Goal: Task Accomplishment & Management: Complete application form

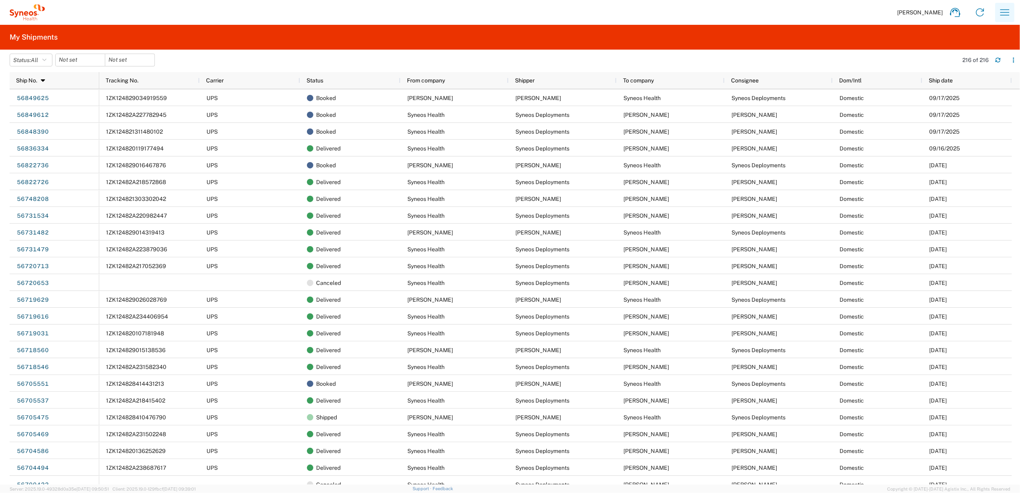
click at [1001, 6] on icon "button" at bounding box center [1004, 12] width 13 height 13
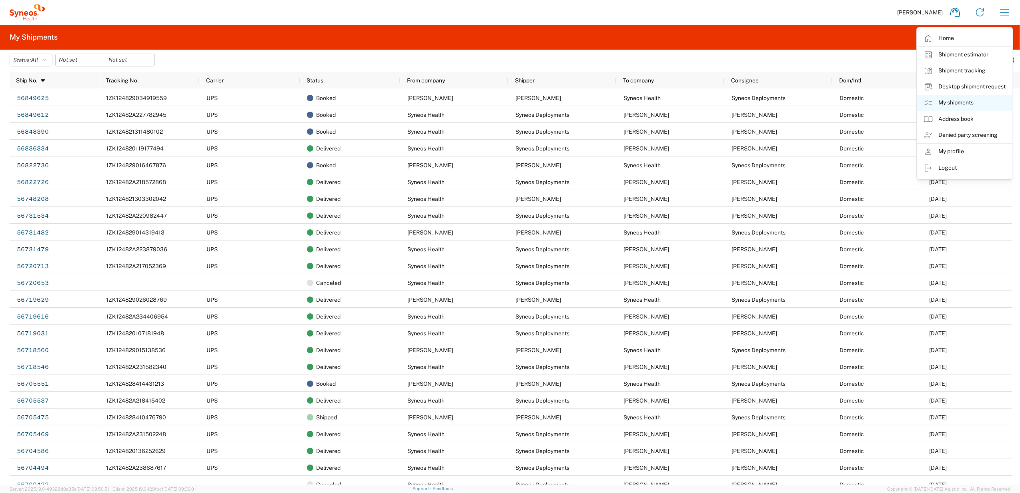
click at [947, 102] on link "My shipments" at bounding box center [964, 103] width 95 height 16
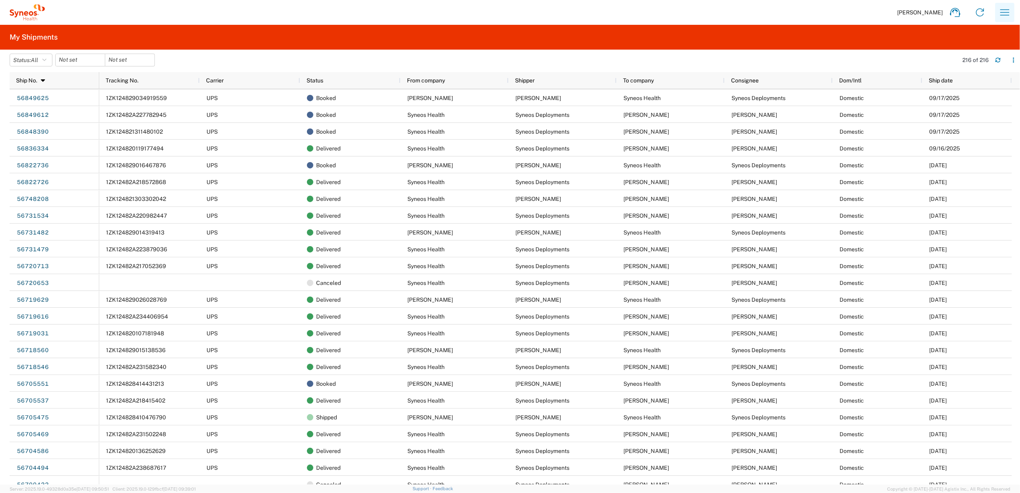
click at [1010, 5] on button "button" at bounding box center [1004, 12] width 19 height 19
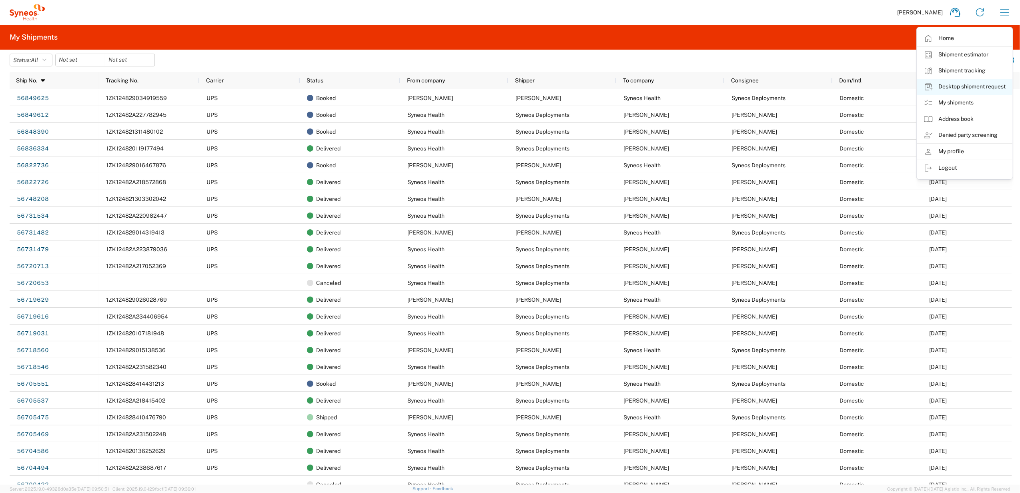
click at [943, 86] on link "Desktop shipment request" at bounding box center [964, 87] width 95 height 16
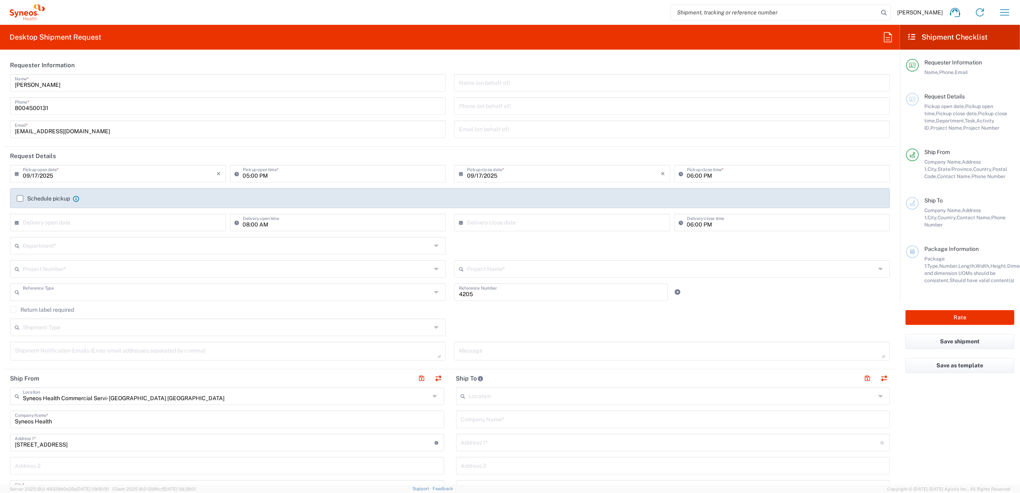
type input "Department"
type input "[US_STATE]"
type input "[GEOGRAPHIC_DATA]"
click at [74, 90] on div "[PERSON_NAME] Name *" at bounding box center [228, 83] width 436 height 18
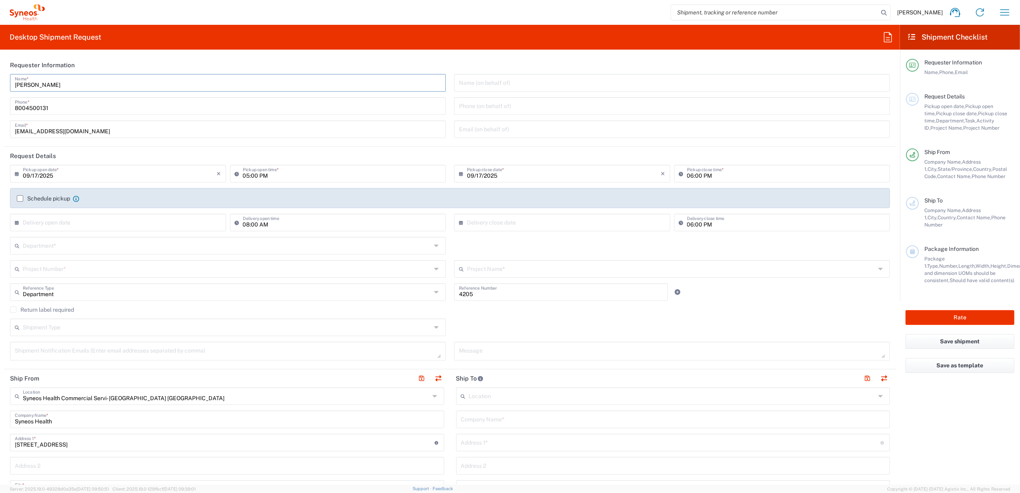
click at [73, 86] on input "[PERSON_NAME]" at bounding box center [228, 82] width 426 height 14
drag, startPoint x: 58, startPoint y: 84, endPoint x: 0, endPoint y: 83, distance: 58.0
click at [0, 83] on form "Requester Information [PERSON_NAME] Name * [PHONE_NUMBER] Phone * [EMAIL_ADDRES…" at bounding box center [450, 270] width 900 height 428
type input "Syneos Deployments"
click at [102, 54] on div "Desktop Shipment Request Requester Information Syneos Deployments Name * [PHONE…" at bounding box center [450, 255] width 900 height 460
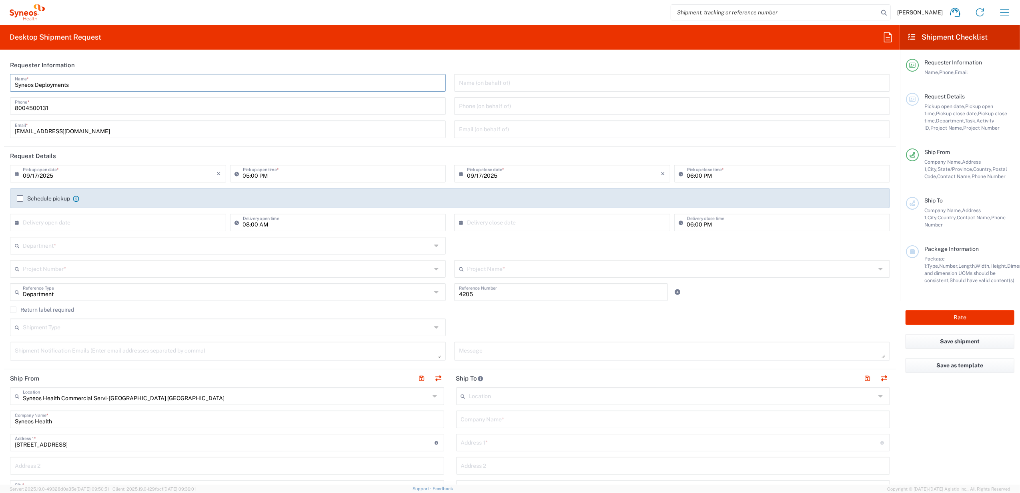
drag, startPoint x: 85, startPoint y: 79, endPoint x: 57, endPoint y: 74, distance: 28.4
click at [0, 85] on form "Requester Information Syneos Deployments Name * [PHONE_NUMBER] Phone * [EMAIL_A…" at bounding box center [450, 270] width 900 height 428
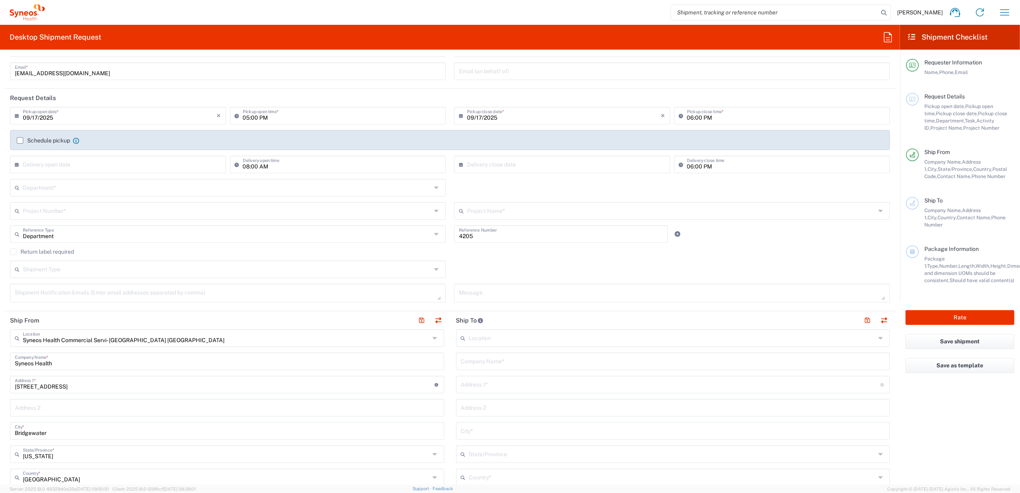
scroll to position [160, 0]
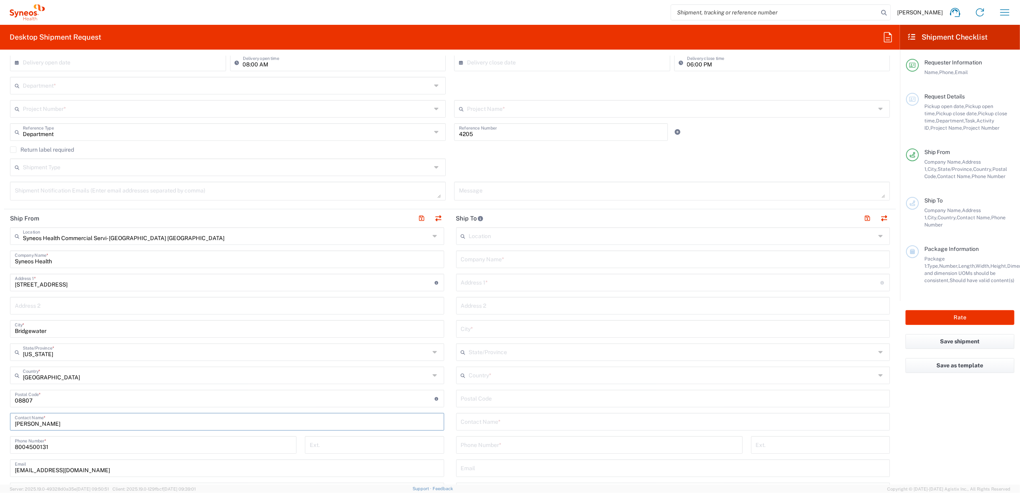
drag, startPoint x: 57, startPoint y: 425, endPoint x: -18, endPoint y: 420, distance: 75.4
click at [0, 420] on html "[PERSON_NAME] Home Shipment estimator Shipment tracking Desktop shipment reques…" at bounding box center [510, 246] width 1020 height 493
paste input "Syneos Deployments"
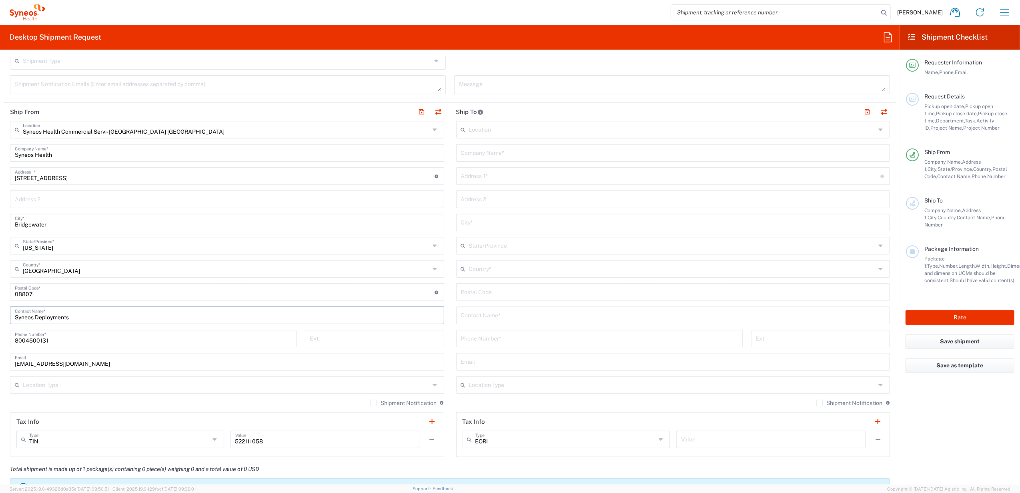
scroll to position [0, 0]
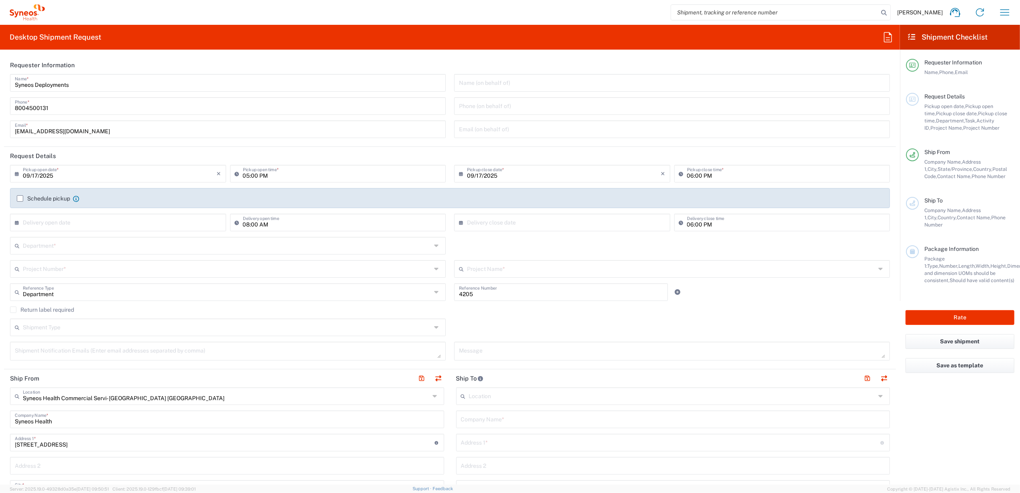
type input "Syneos Deployments"
click at [73, 248] on input "text" at bounding box center [227, 245] width 408 height 14
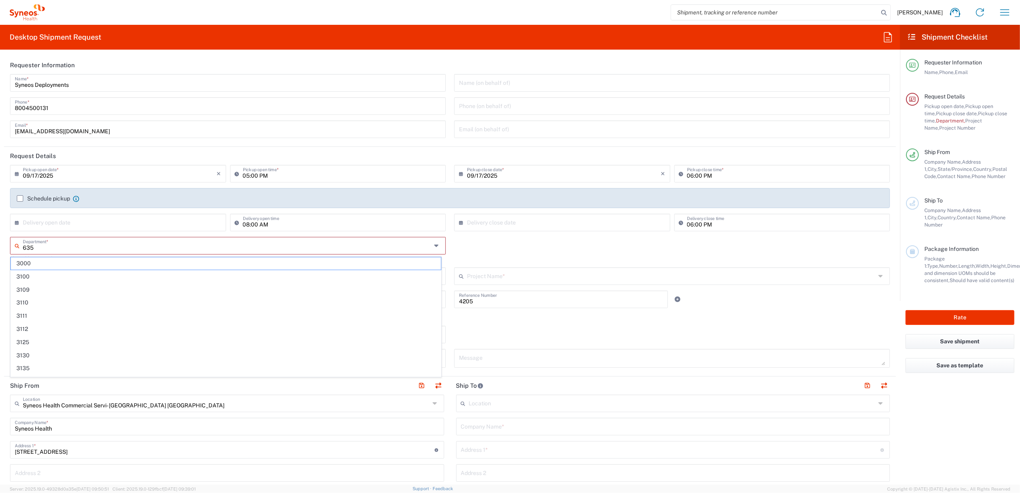
type input "6350"
drag, startPoint x: 58, startPoint y: 250, endPoint x: 15, endPoint y: 253, distance: 43.7
click at [15, 253] on div "6350 Department *" at bounding box center [228, 246] width 436 height 18
click at [480, 248] on div "Department * 3000 3100 3109 3110 3111 3112 3125 3130 3135 3136 3150 3155 3165 3…" at bounding box center [450, 252] width 888 height 30
